Goal: Task Accomplishment & Management: Use online tool/utility

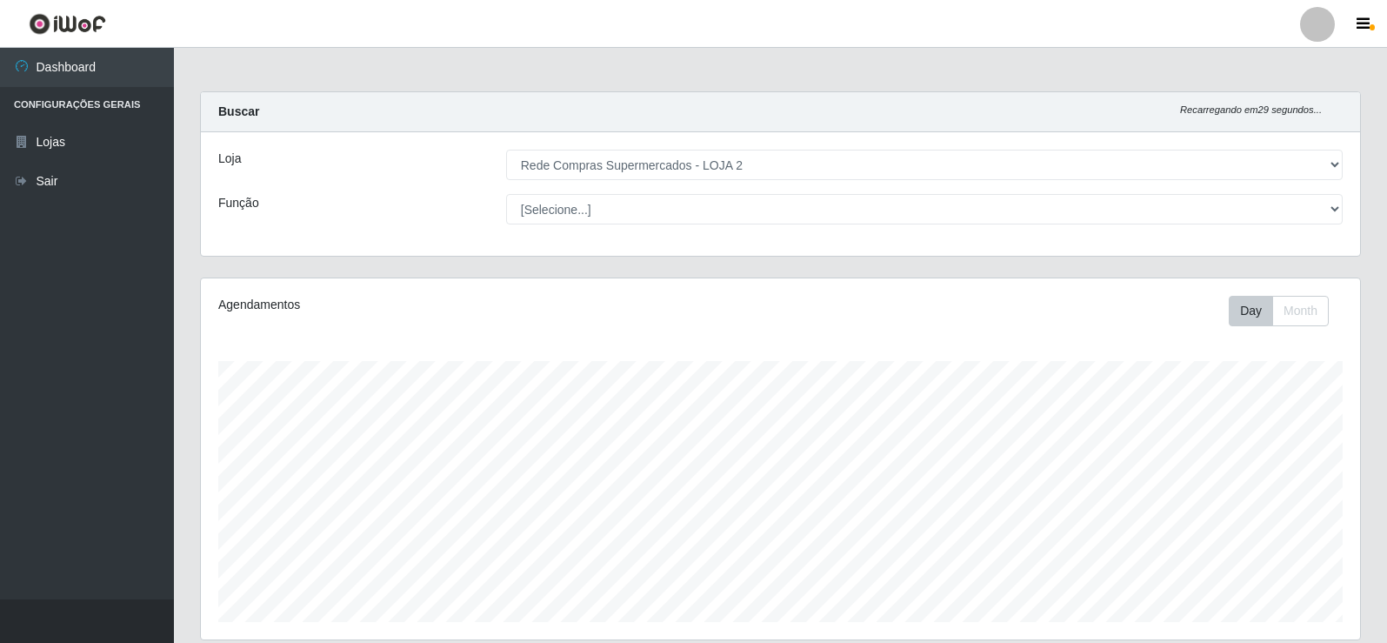
select select "161"
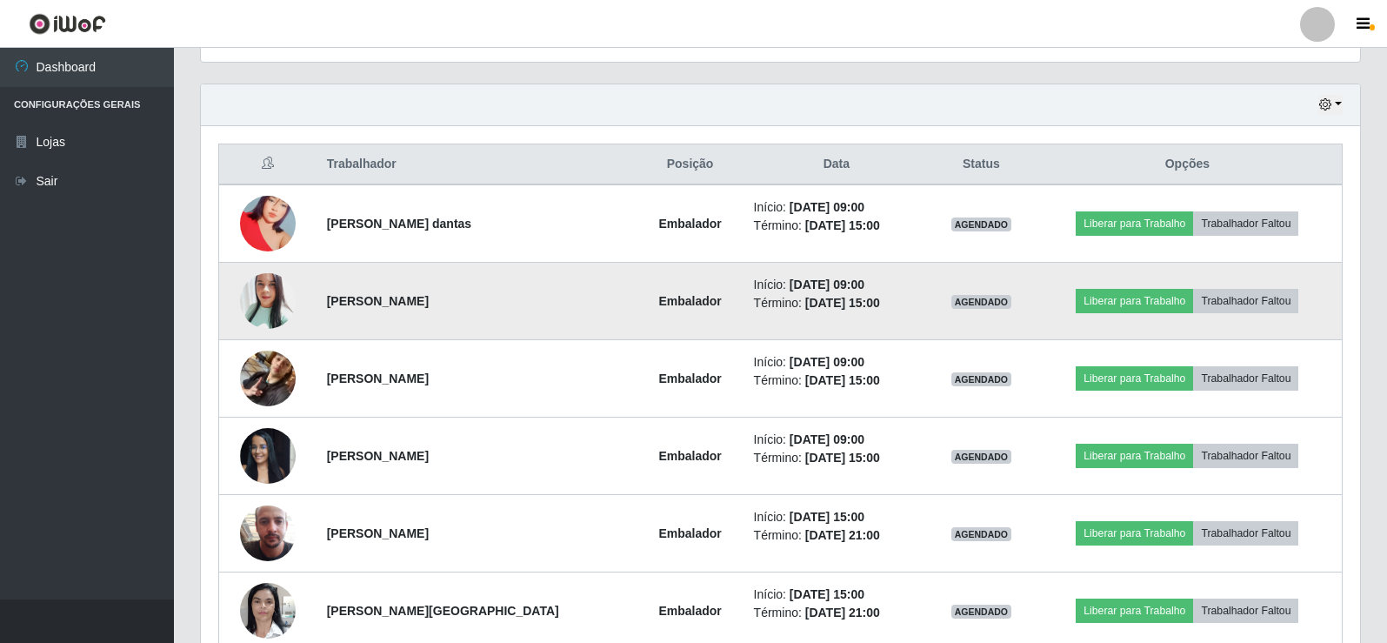
scroll to position [609, 0]
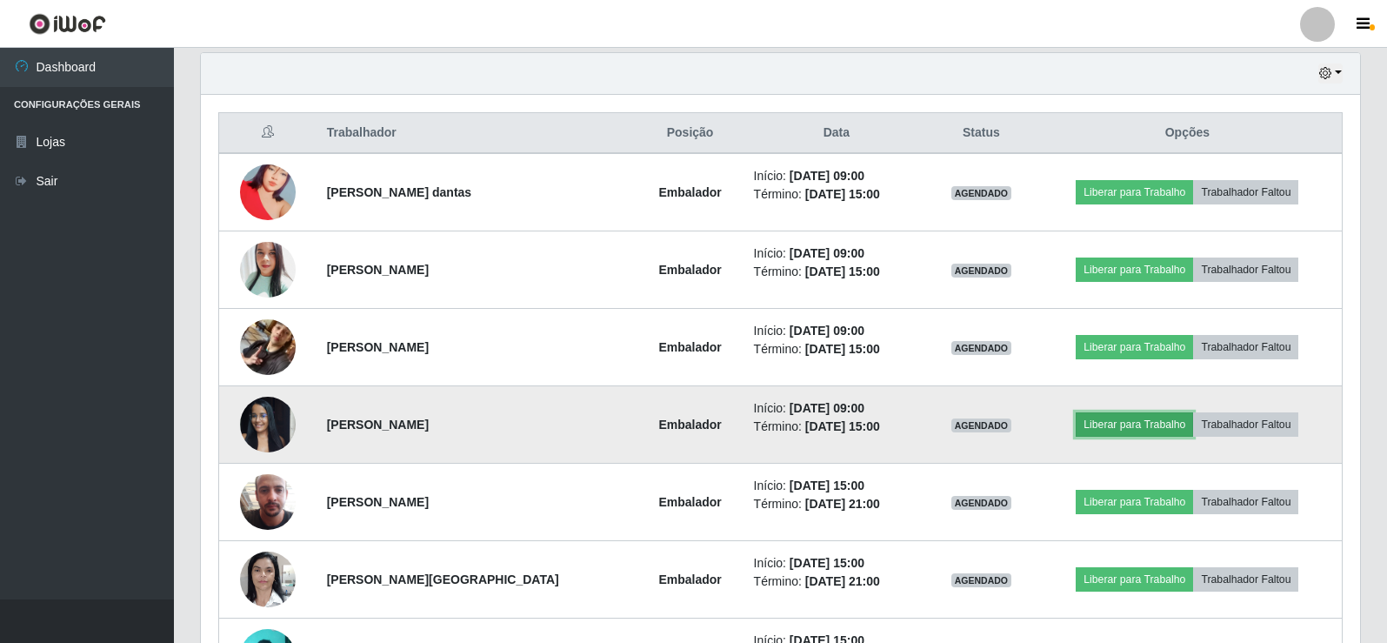
click at [1125, 426] on button "Liberar para Trabalho" at bounding box center [1134, 424] width 117 height 24
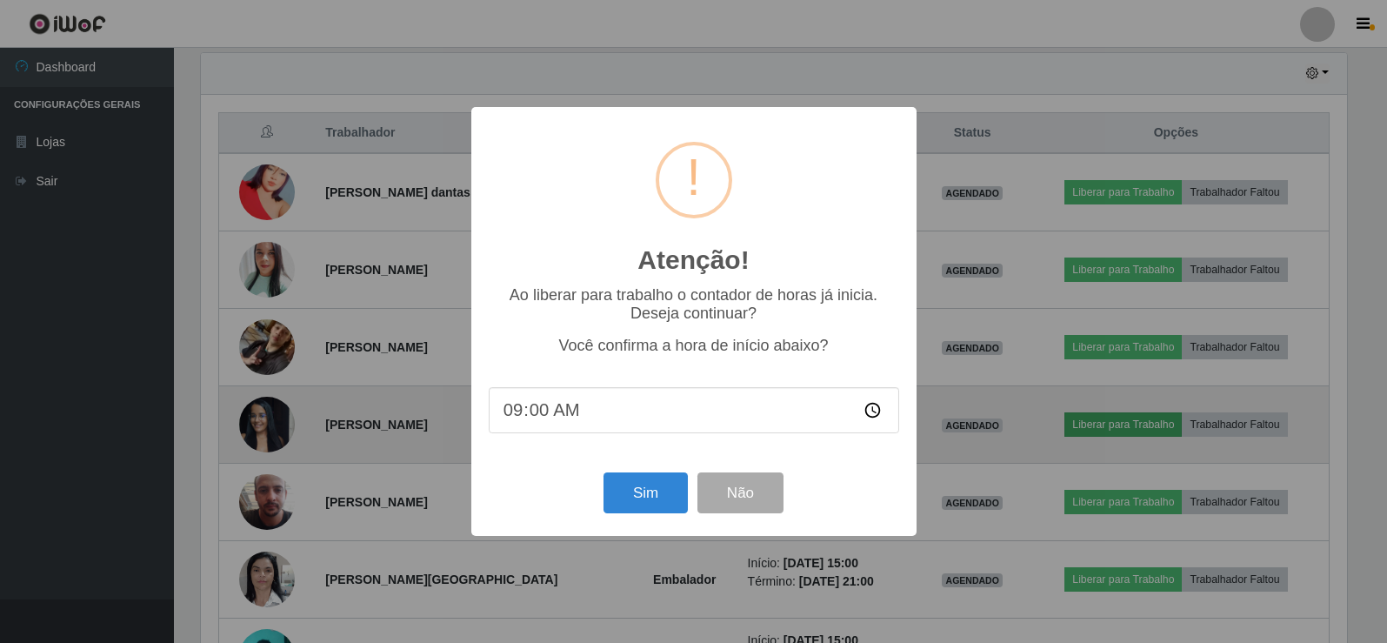
scroll to position [361, 1151]
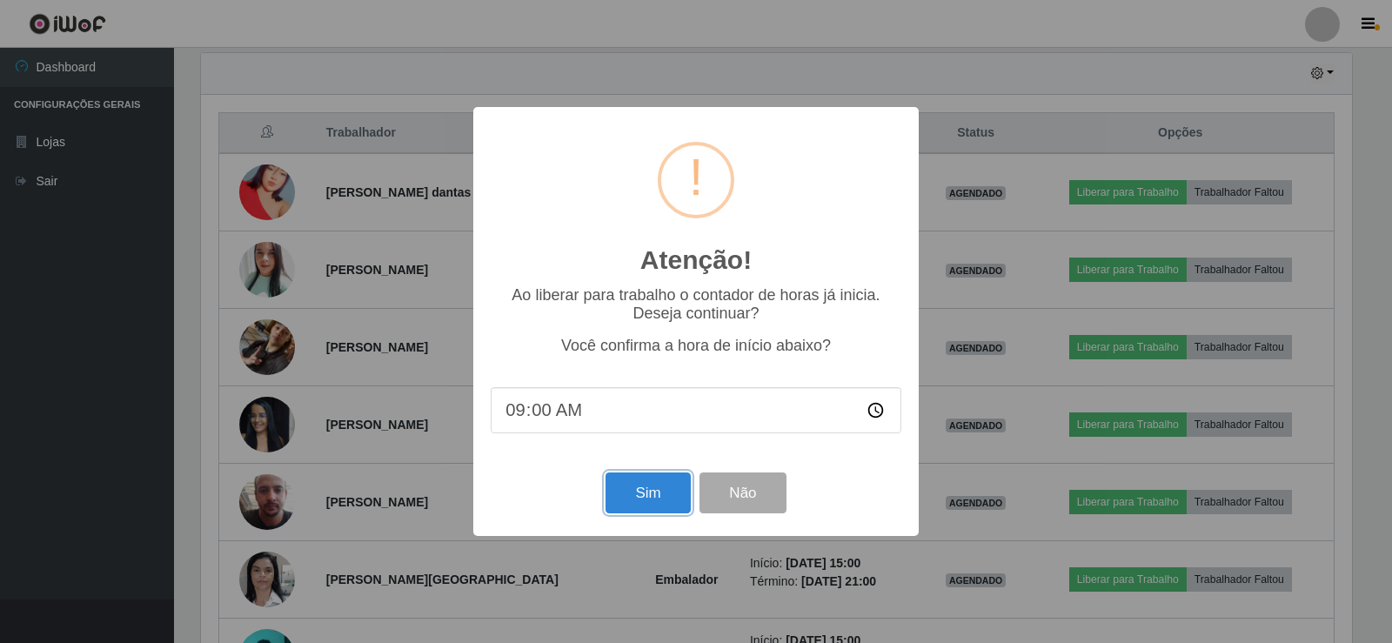
click at [651, 491] on button "Sim" at bounding box center [647, 492] width 84 height 41
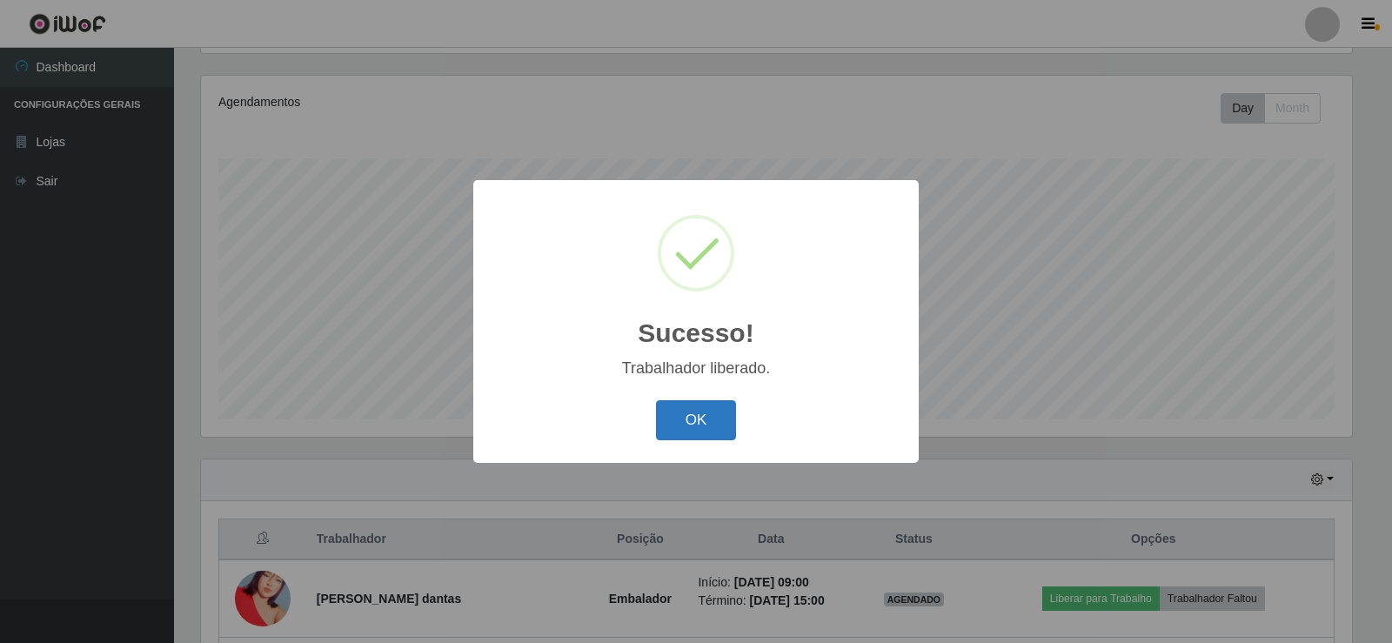
click at [698, 418] on button "OK" at bounding box center [696, 420] width 81 height 41
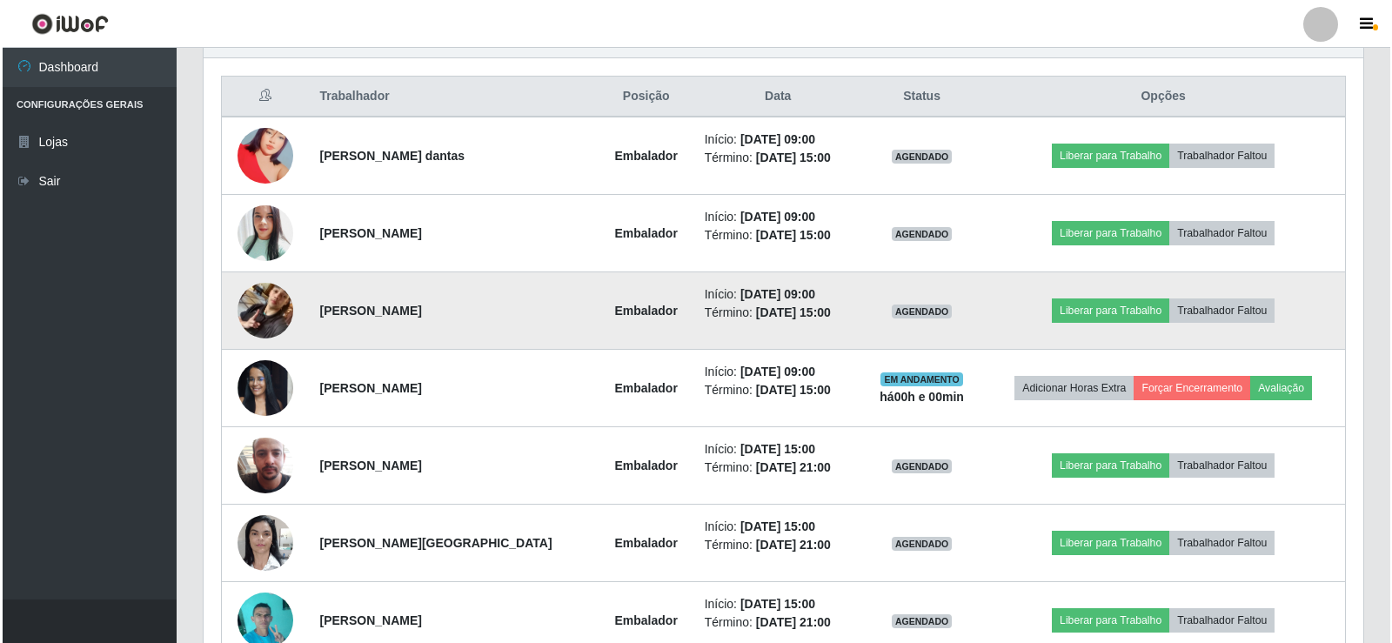
scroll to position [725, 0]
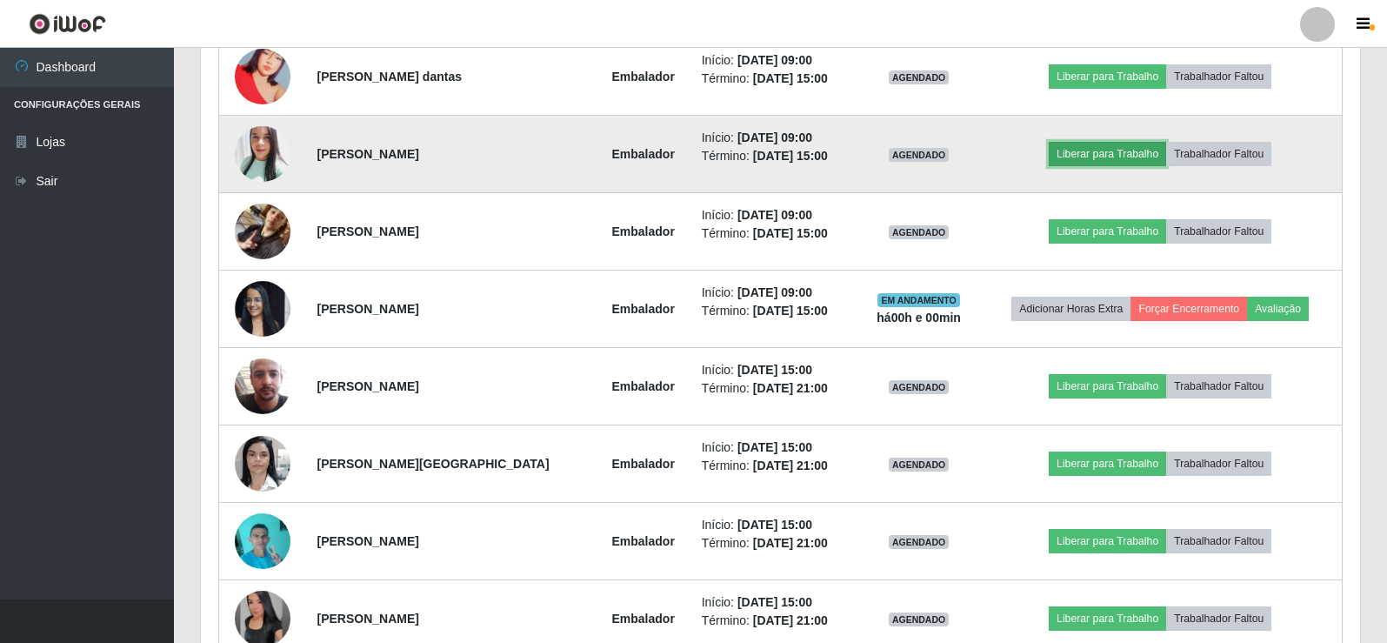
click at [1092, 152] on button "Liberar para Trabalho" at bounding box center [1107, 154] width 117 height 24
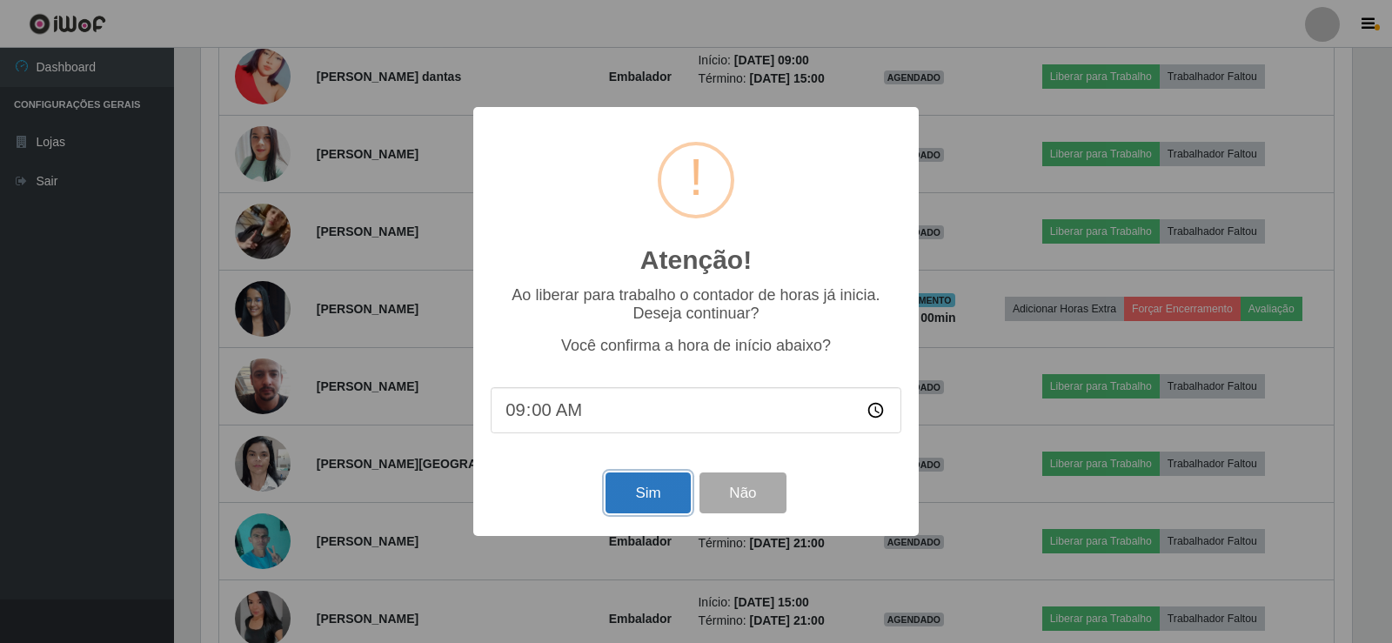
click at [664, 497] on button "Sim" at bounding box center [647, 492] width 84 height 41
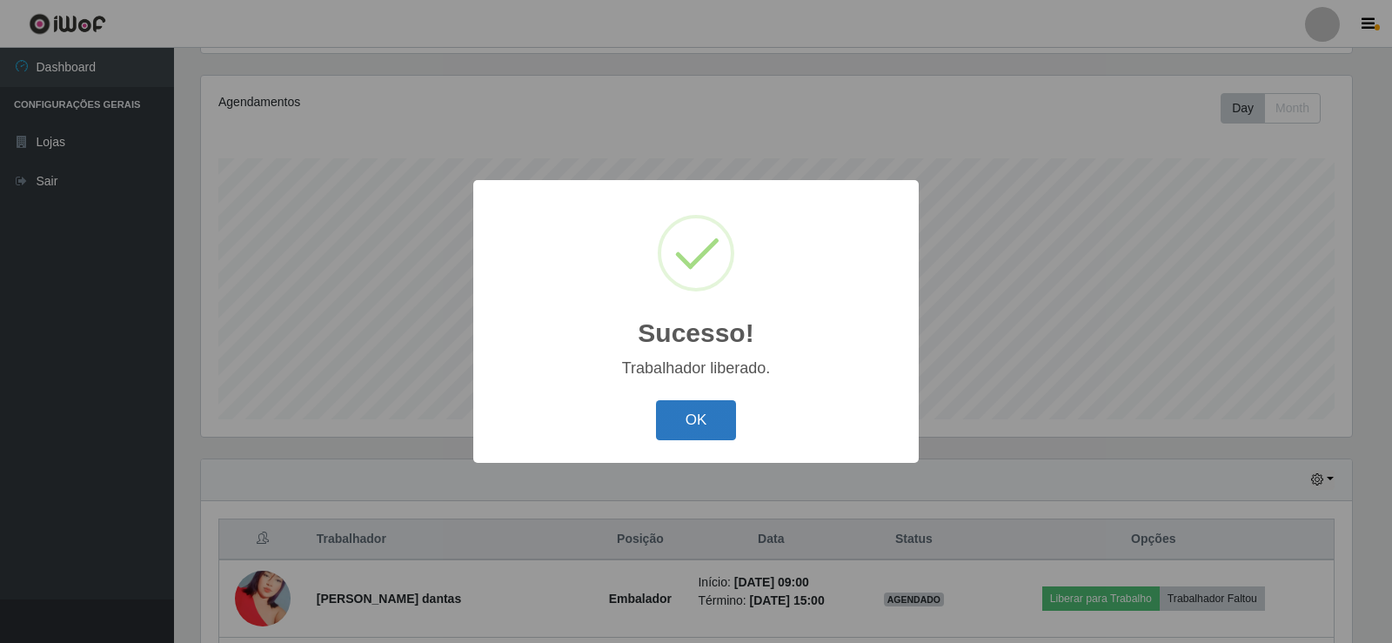
click at [716, 424] on button "OK" at bounding box center [696, 420] width 81 height 41
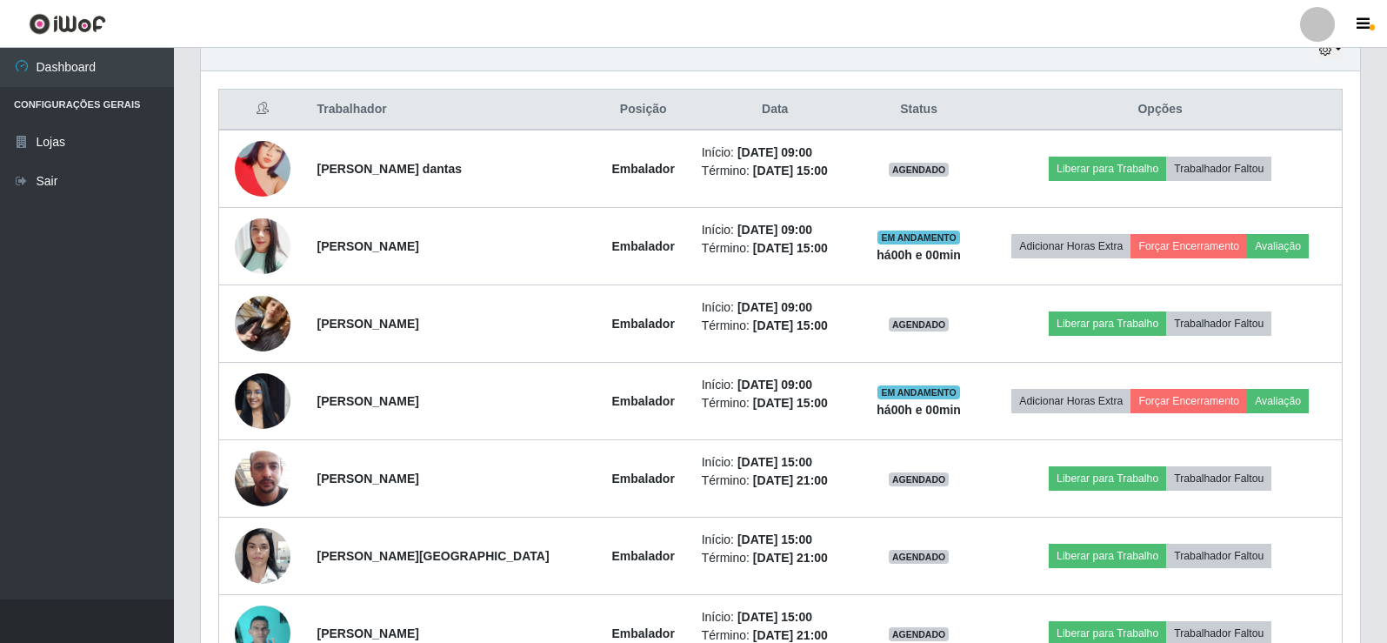
scroll to position [629, 0]
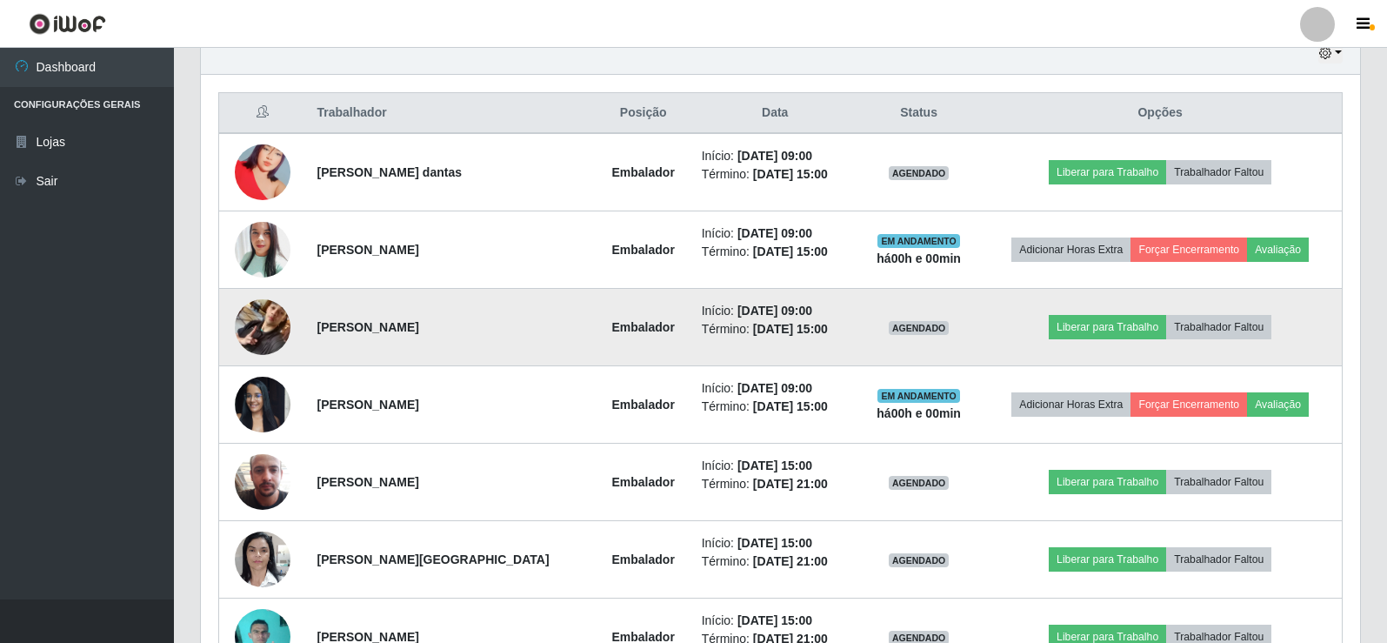
click at [268, 329] on img at bounding box center [263, 326] width 56 height 99
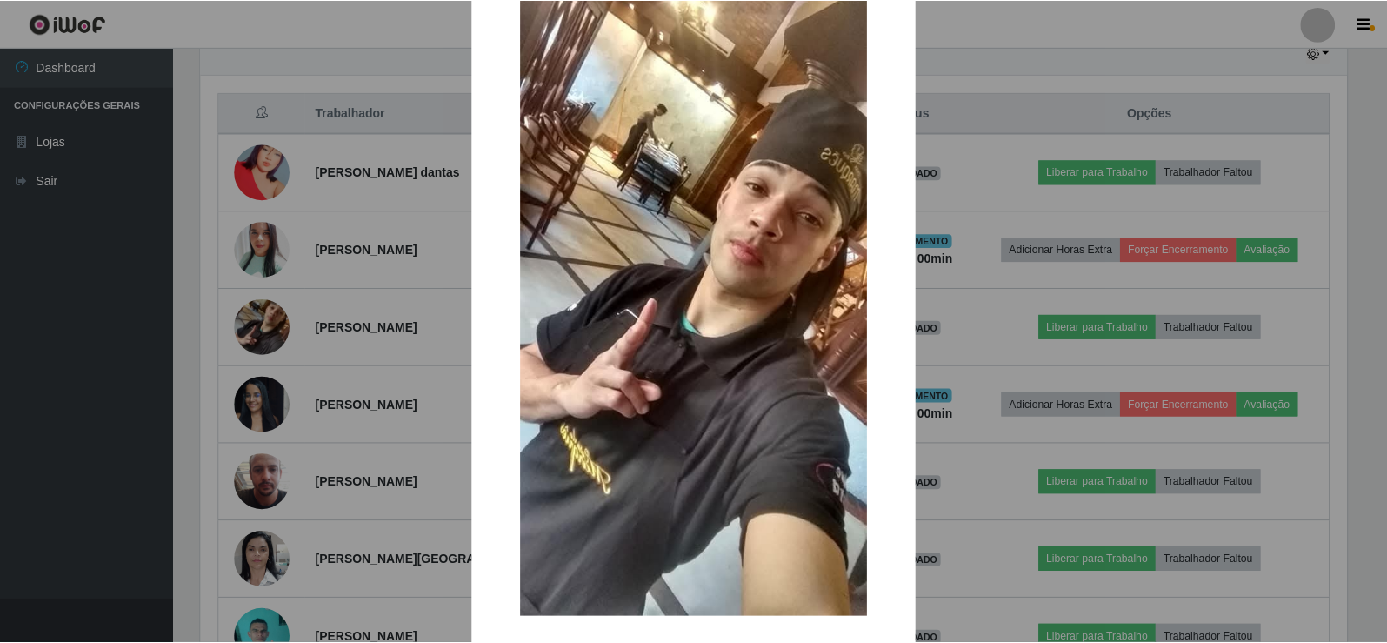
scroll to position [128, 0]
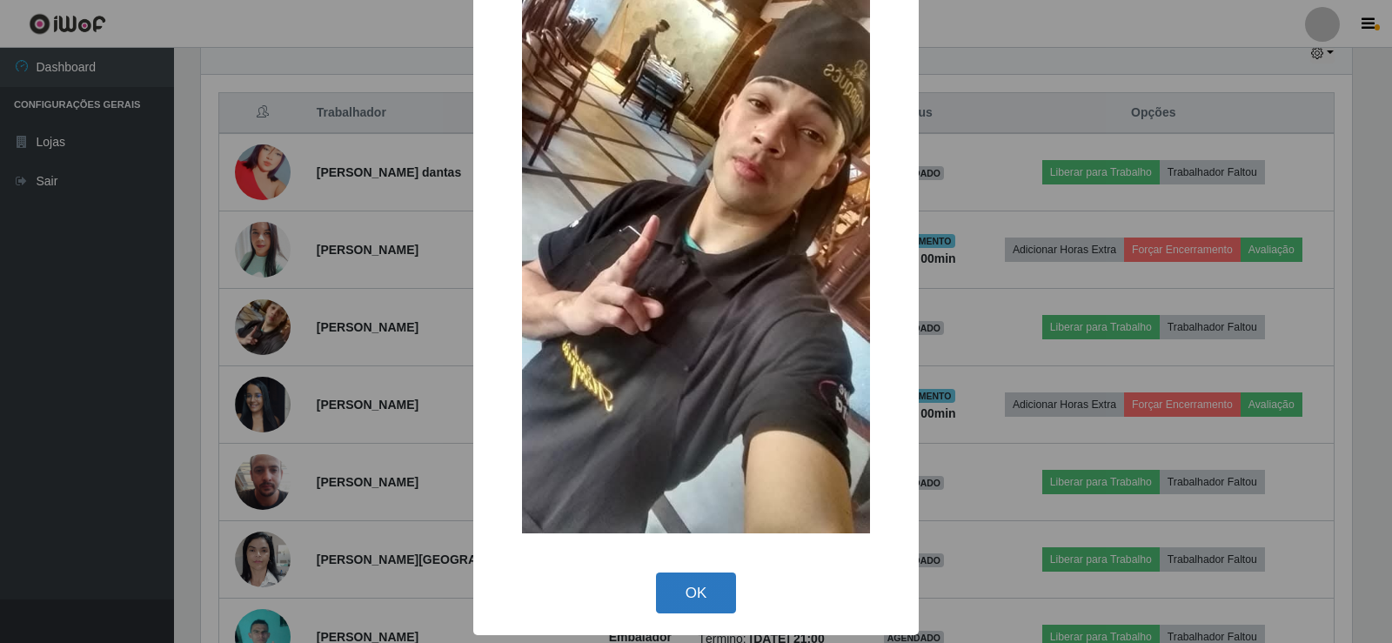
click at [682, 585] on button "OK" at bounding box center [696, 592] width 81 height 41
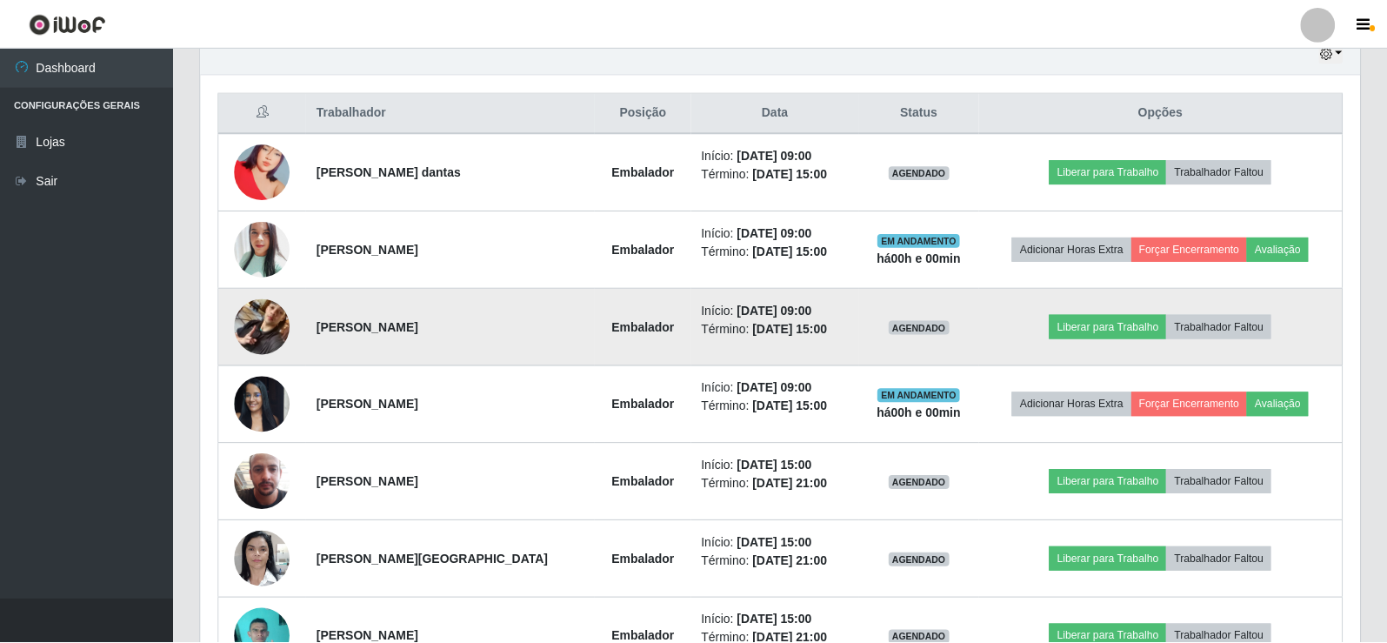
scroll to position [0, 0]
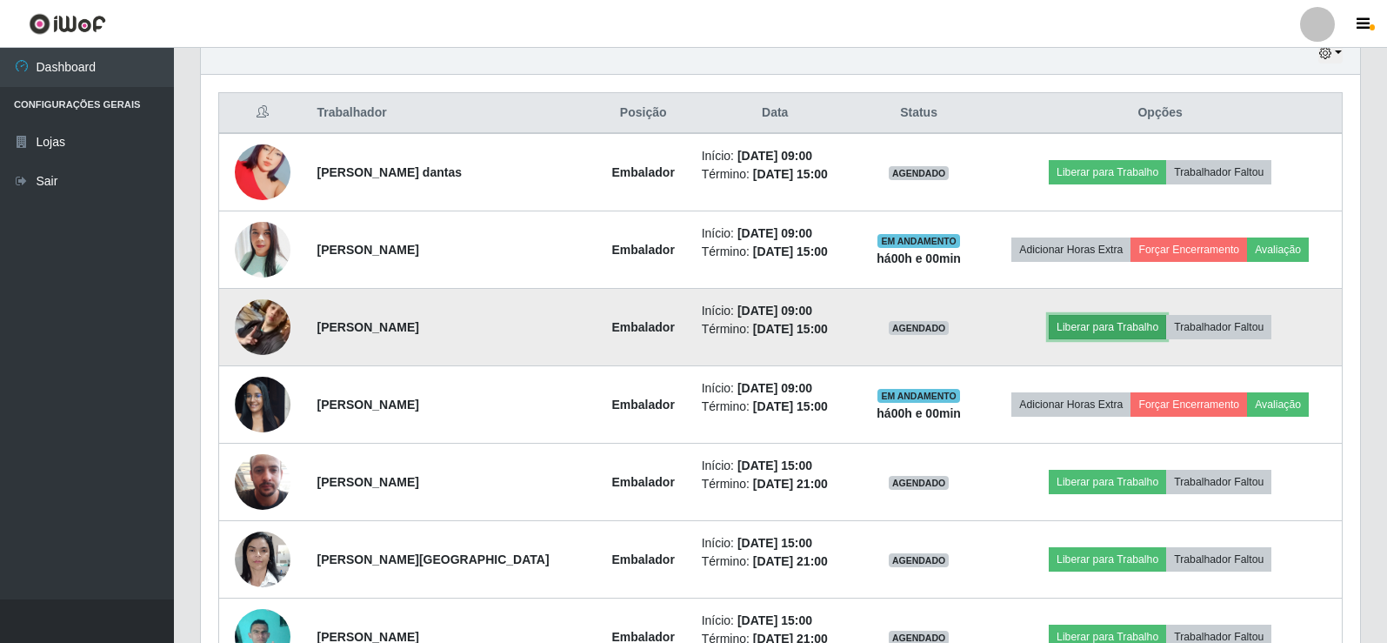
click at [1105, 324] on button "Liberar para Trabalho" at bounding box center [1107, 327] width 117 height 24
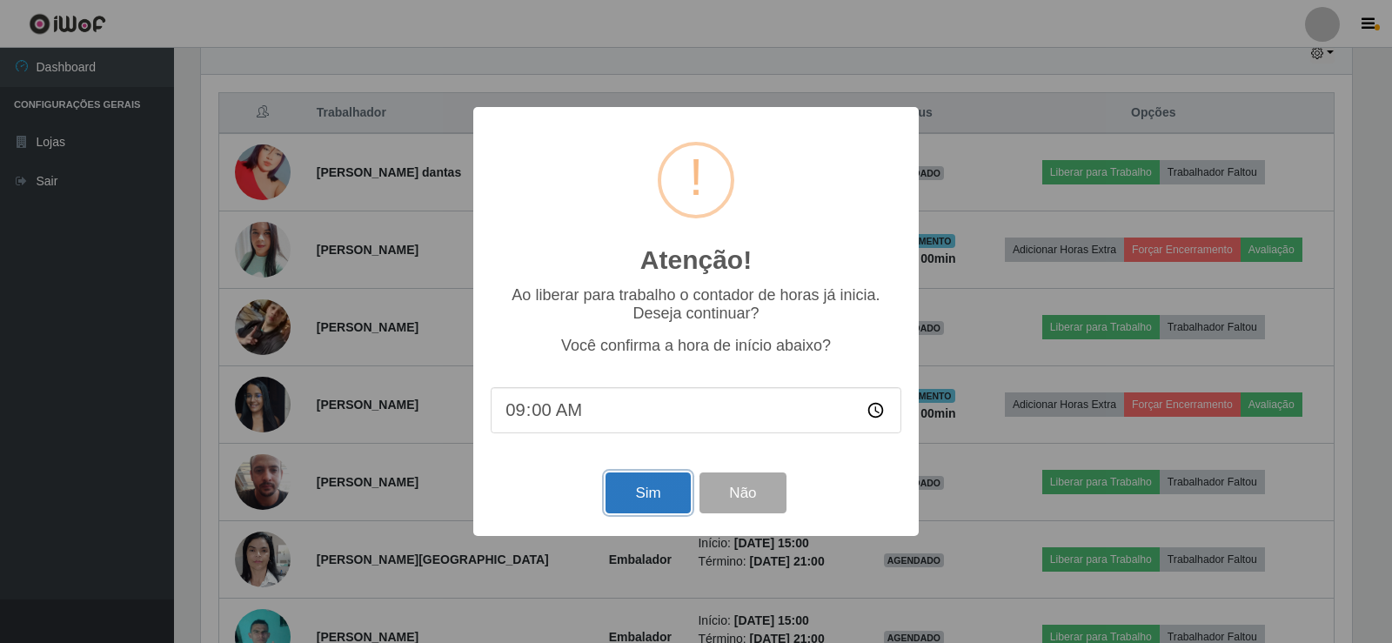
click at [638, 494] on button "Sim" at bounding box center [647, 492] width 84 height 41
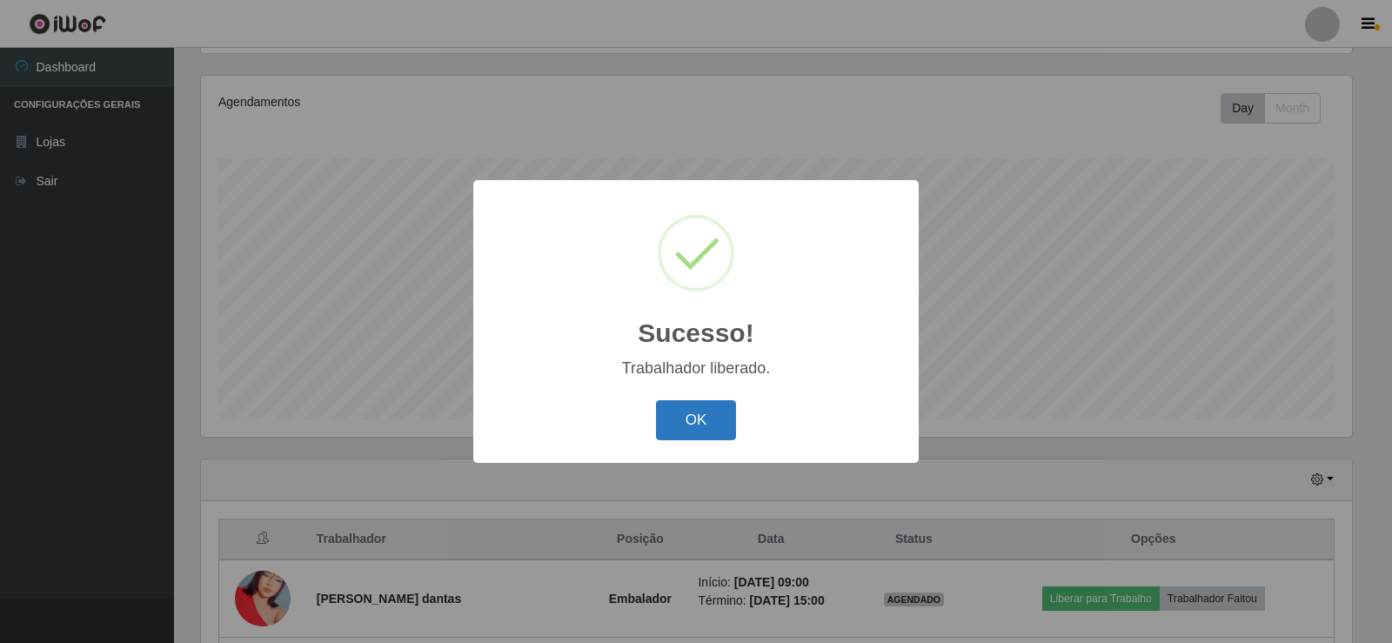
click at [685, 426] on button "OK" at bounding box center [696, 420] width 81 height 41
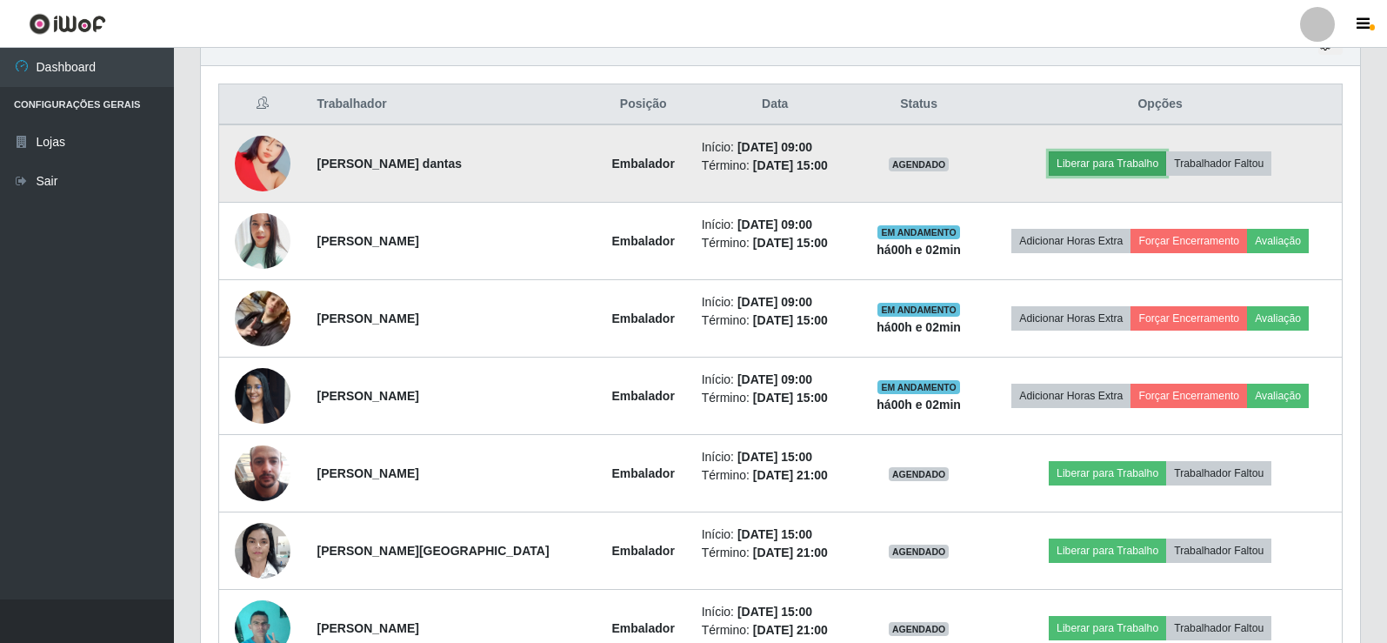
click at [1131, 157] on button "Liberar para Trabalho" at bounding box center [1107, 163] width 117 height 24
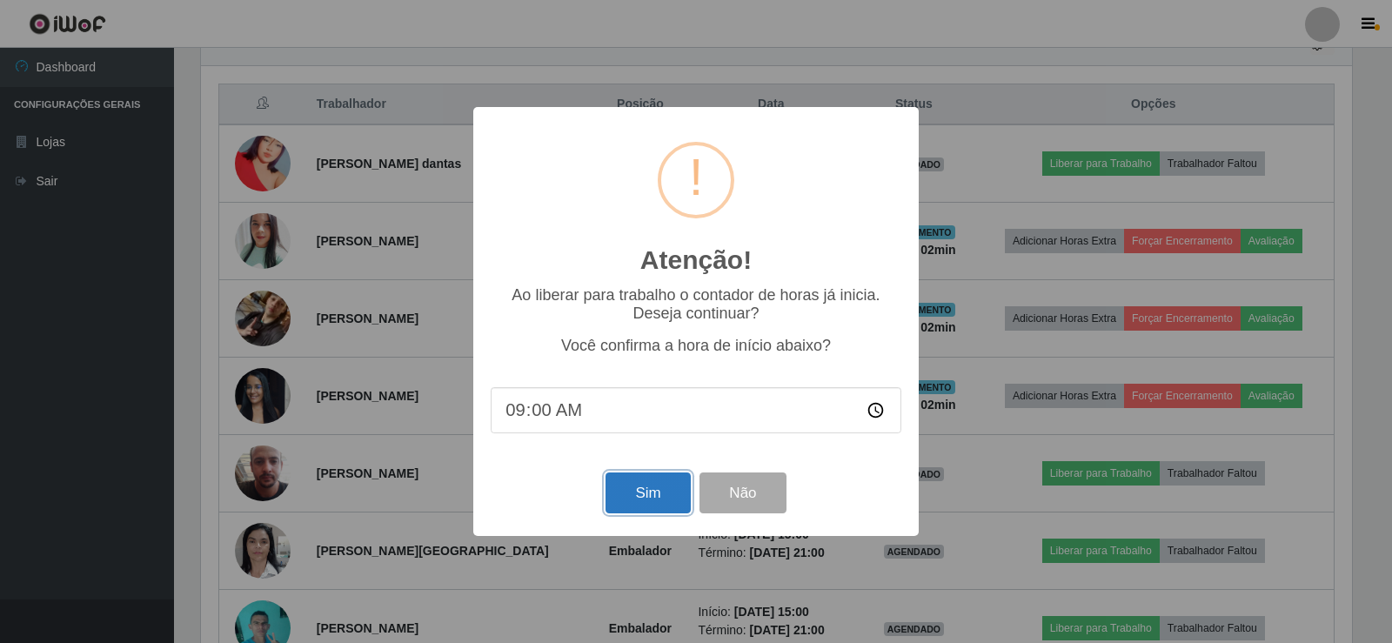
click at [654, 509] on button "Sim" at bounding box center [647, 492] width 84 height 41
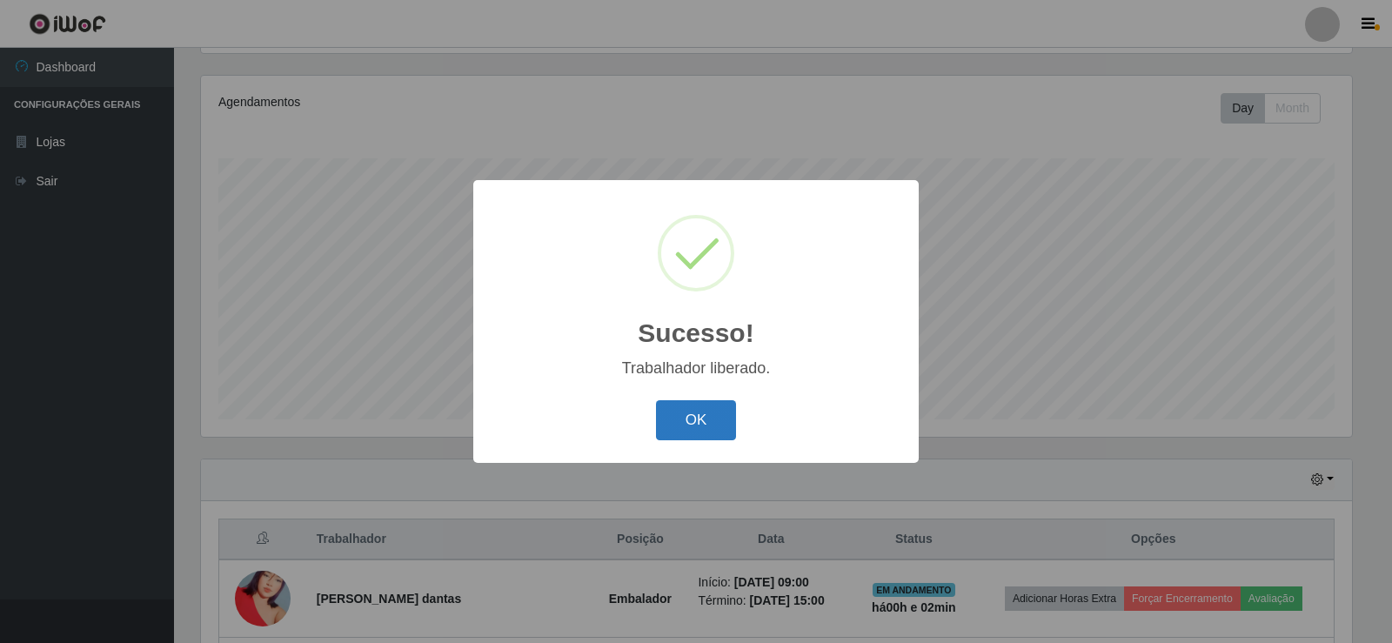
click at [706, 405] on button "OK" at bounding box center [696, 420] width 81 height 41
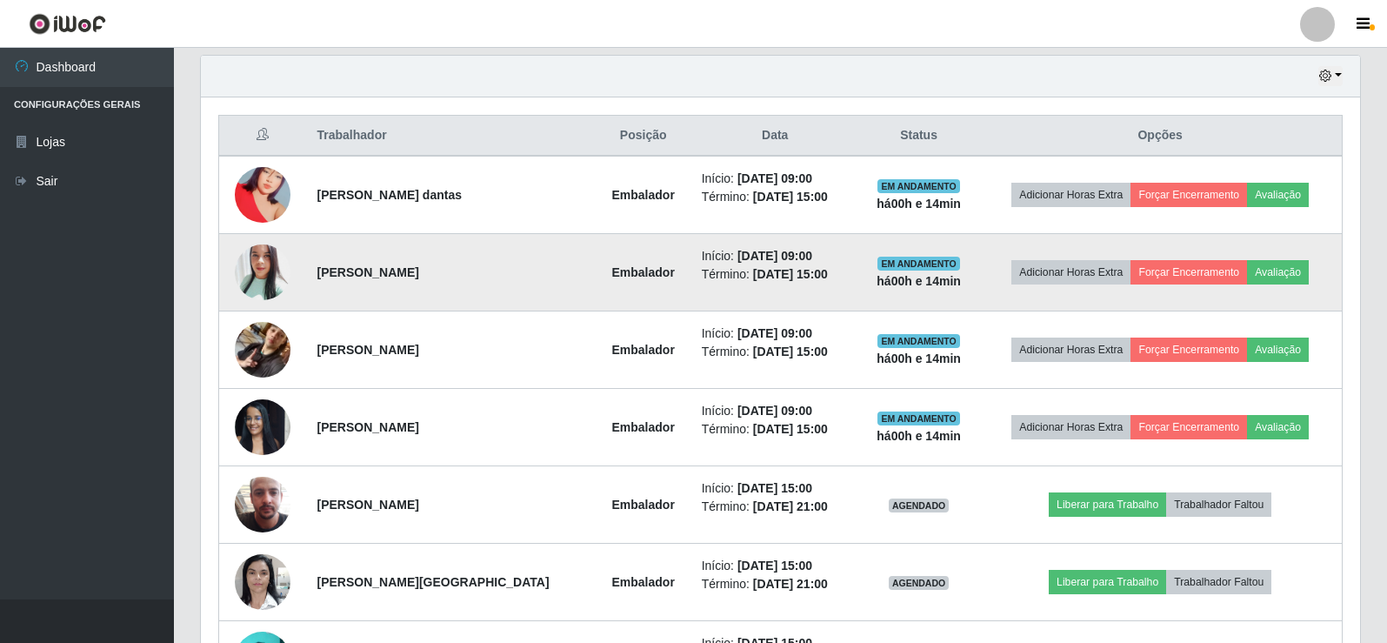
scroll to position [638, 0]
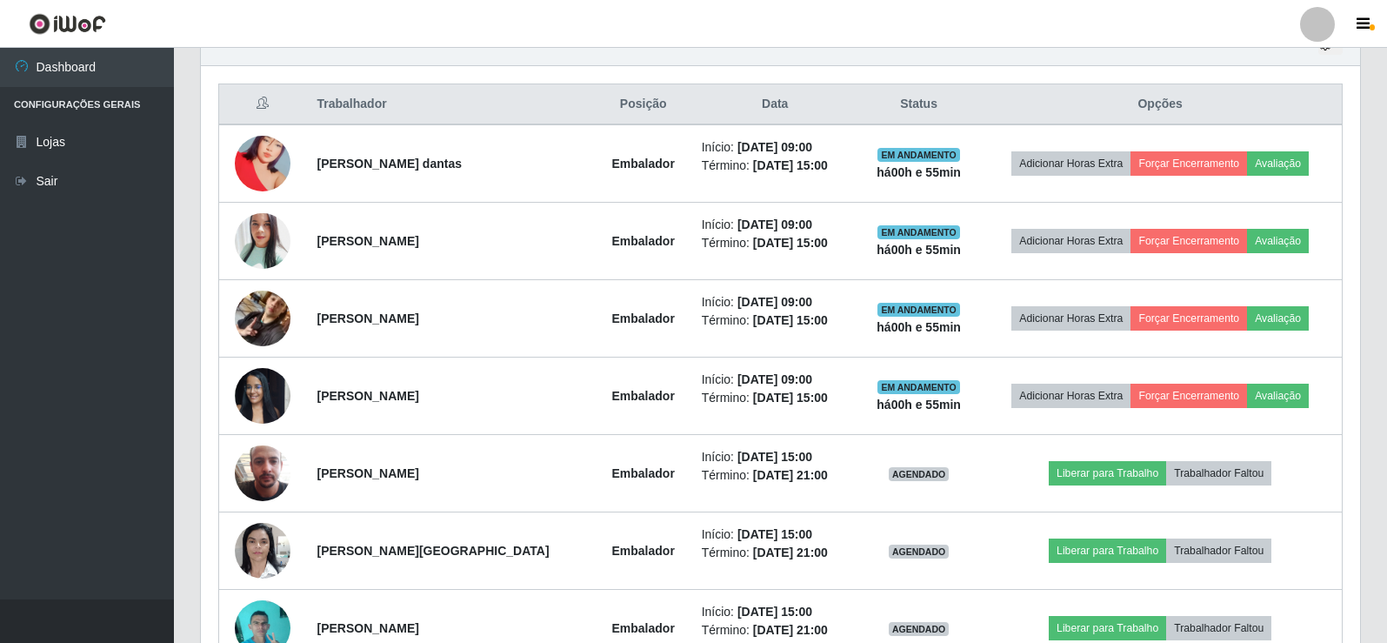
click at [44, 288] on ul "Dashboard Configurações Gerais Lojas Sair" at bounding box center [87, 323] width 174 height 551
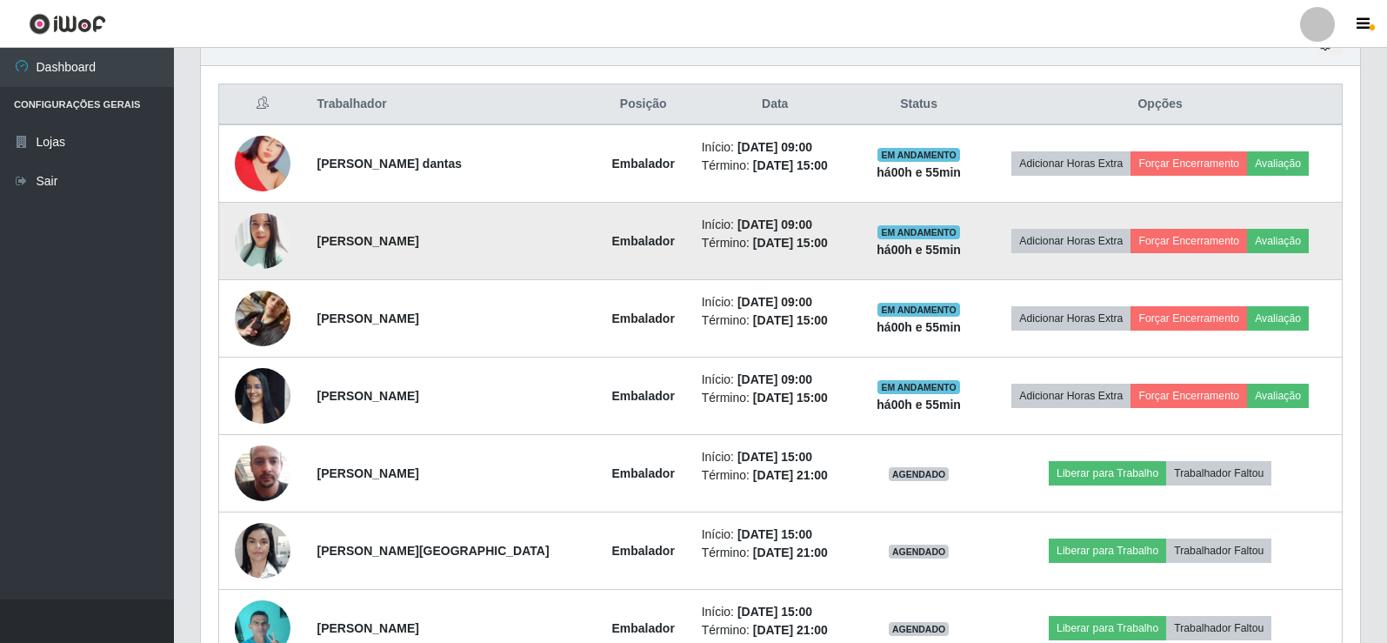
scroll to position [551, 0]
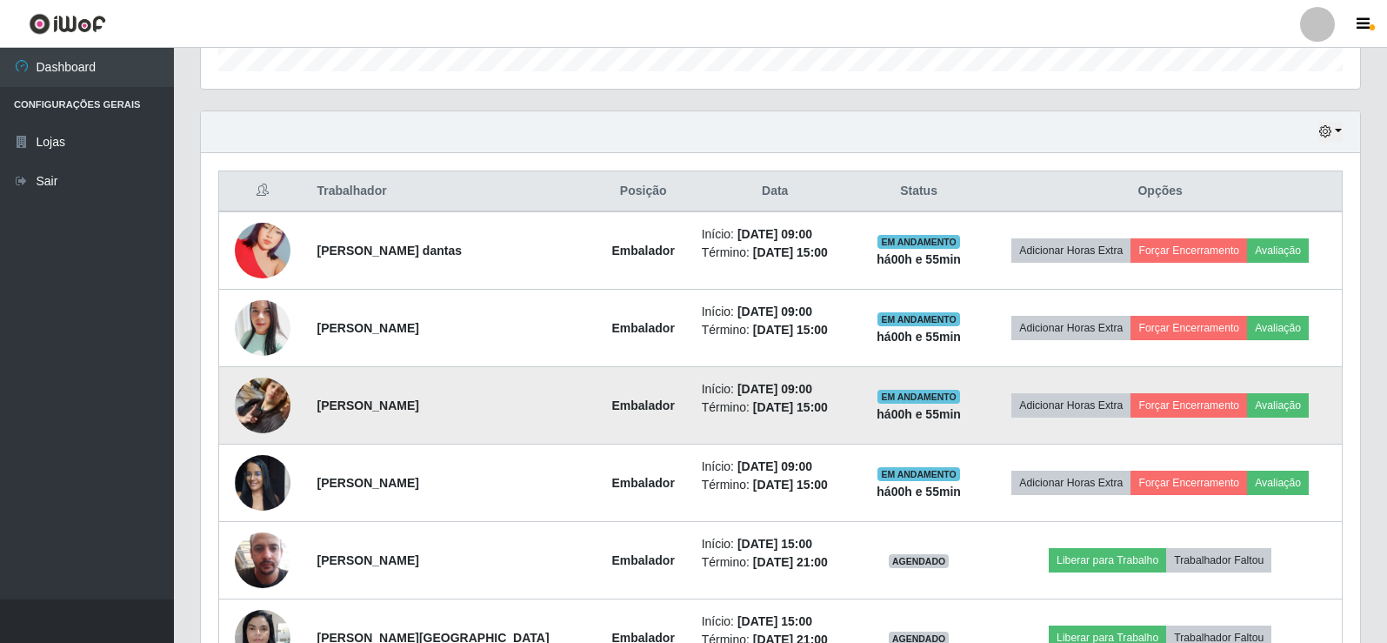
click at [264, 397] on img at bounding box center [263, 405] width 56 height 99
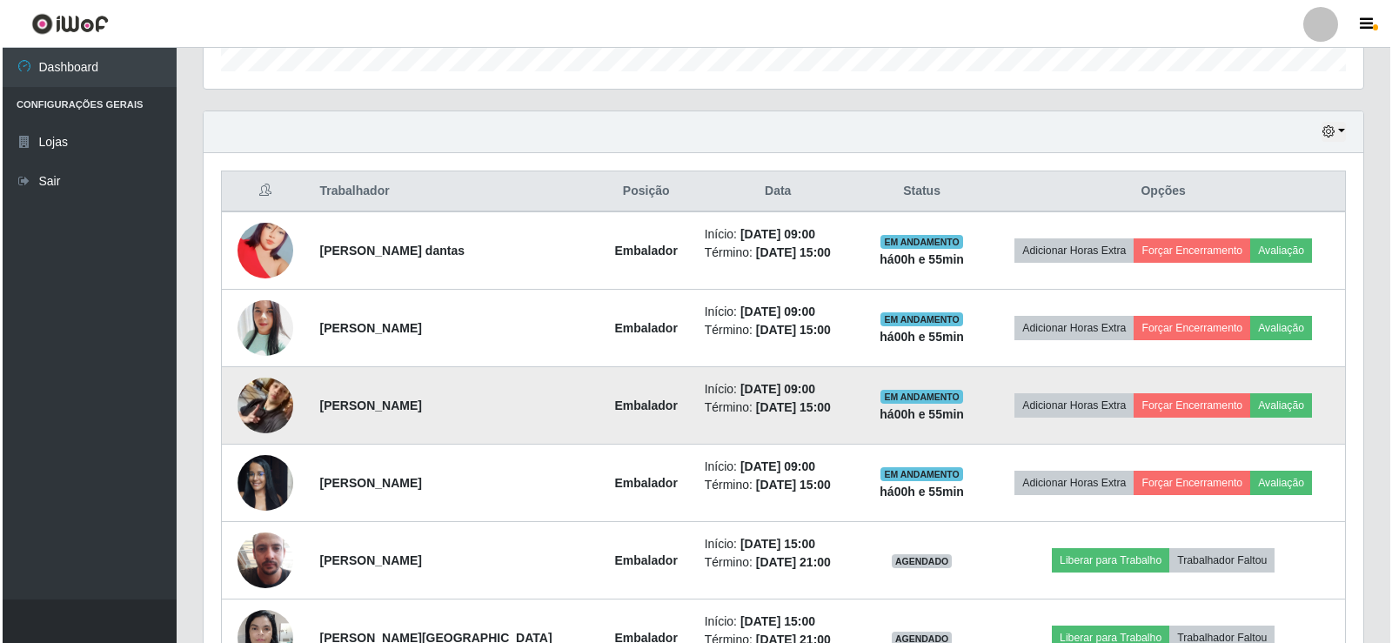
scroll to position [361, 1151]
